Goal: Book appointment/travel/reservation

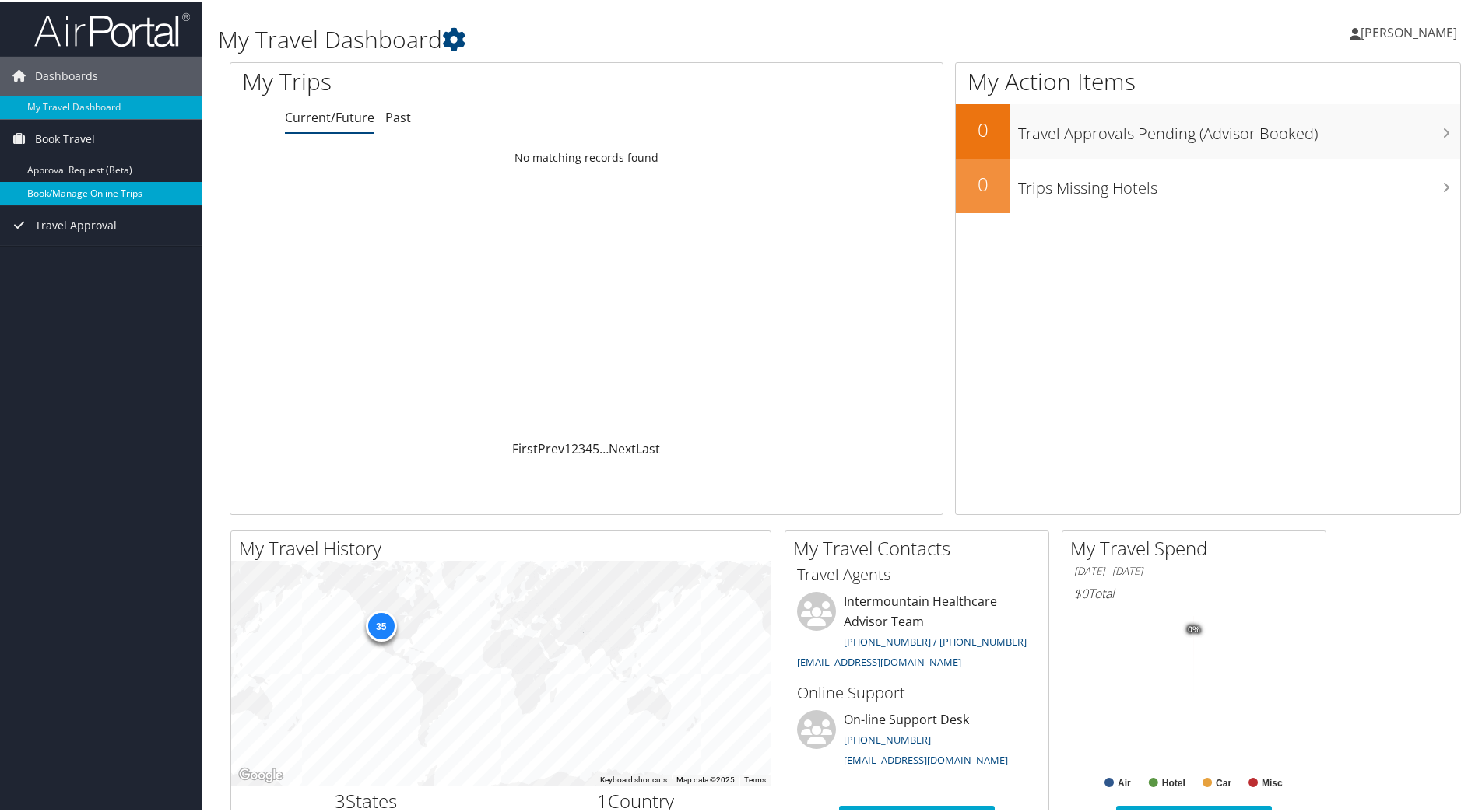
click at [66, 192] on link "Book/Manage Online Trips" at bounding box center [101, 192] width 202 height 23
